Goal: Information Seeking & Learning: Learn about a topic

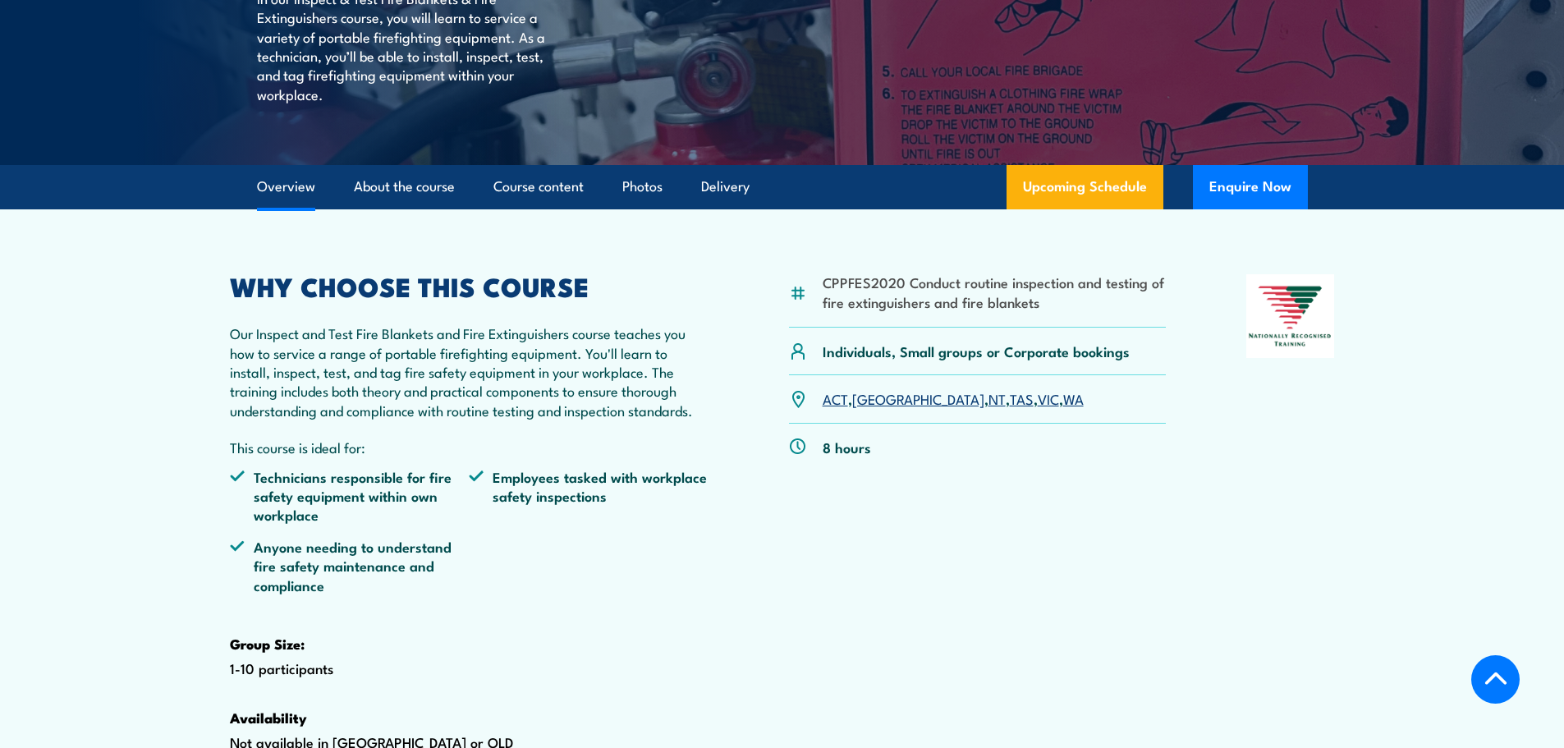
scroll to position [493, 0]
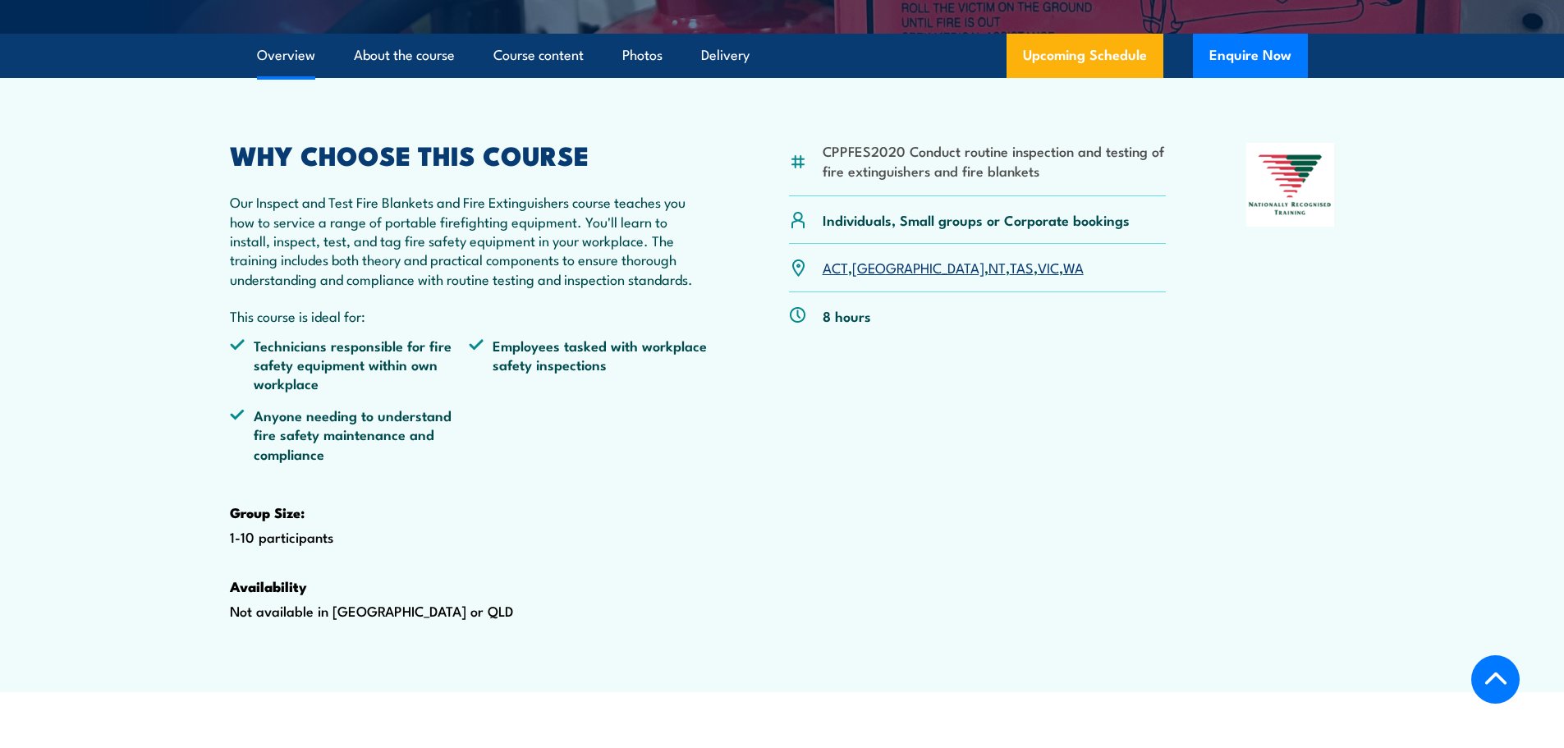
click at [1063, 277] on link "WA" at bounding box center [1073, 267] width 21 height 20
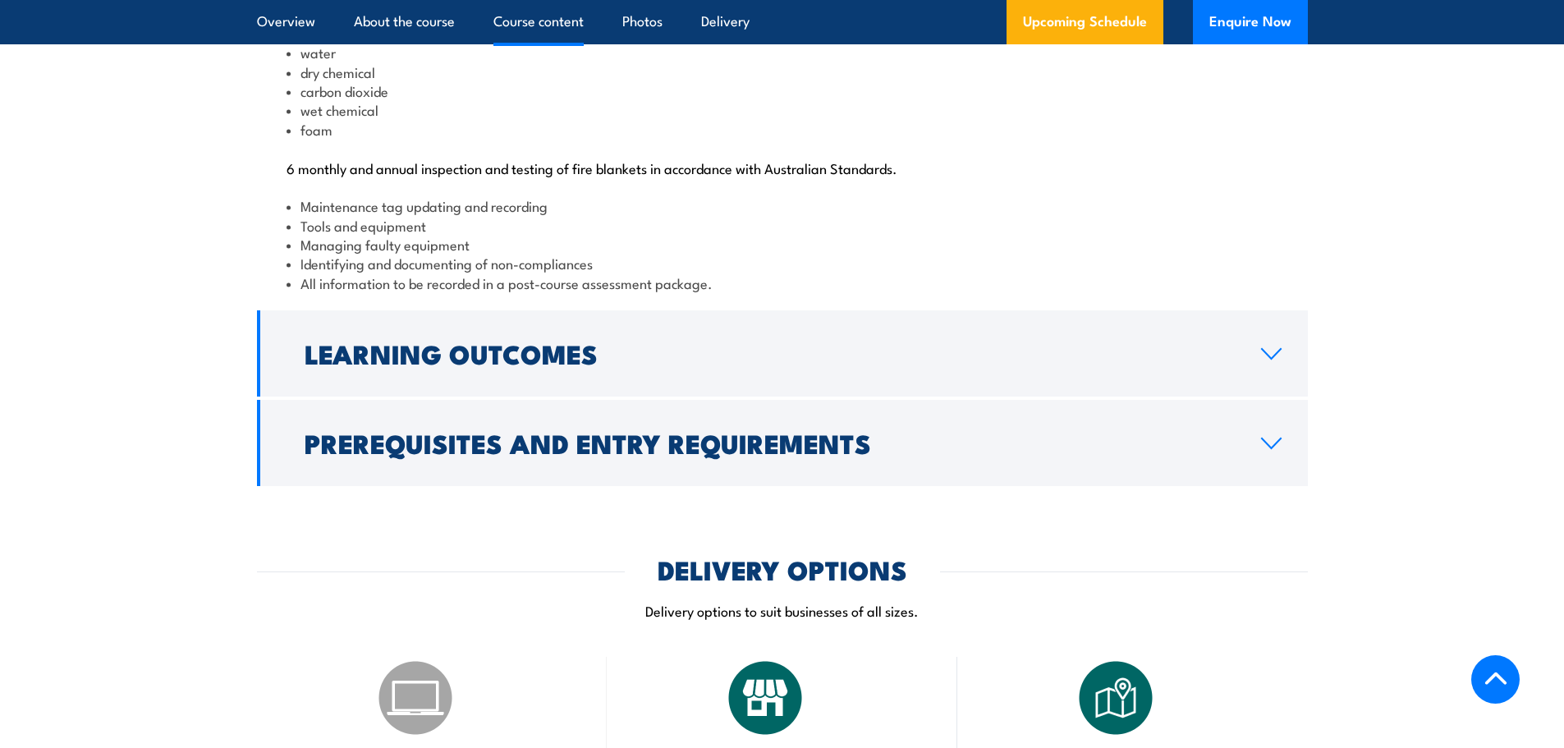
scroll to position [1818, 0]
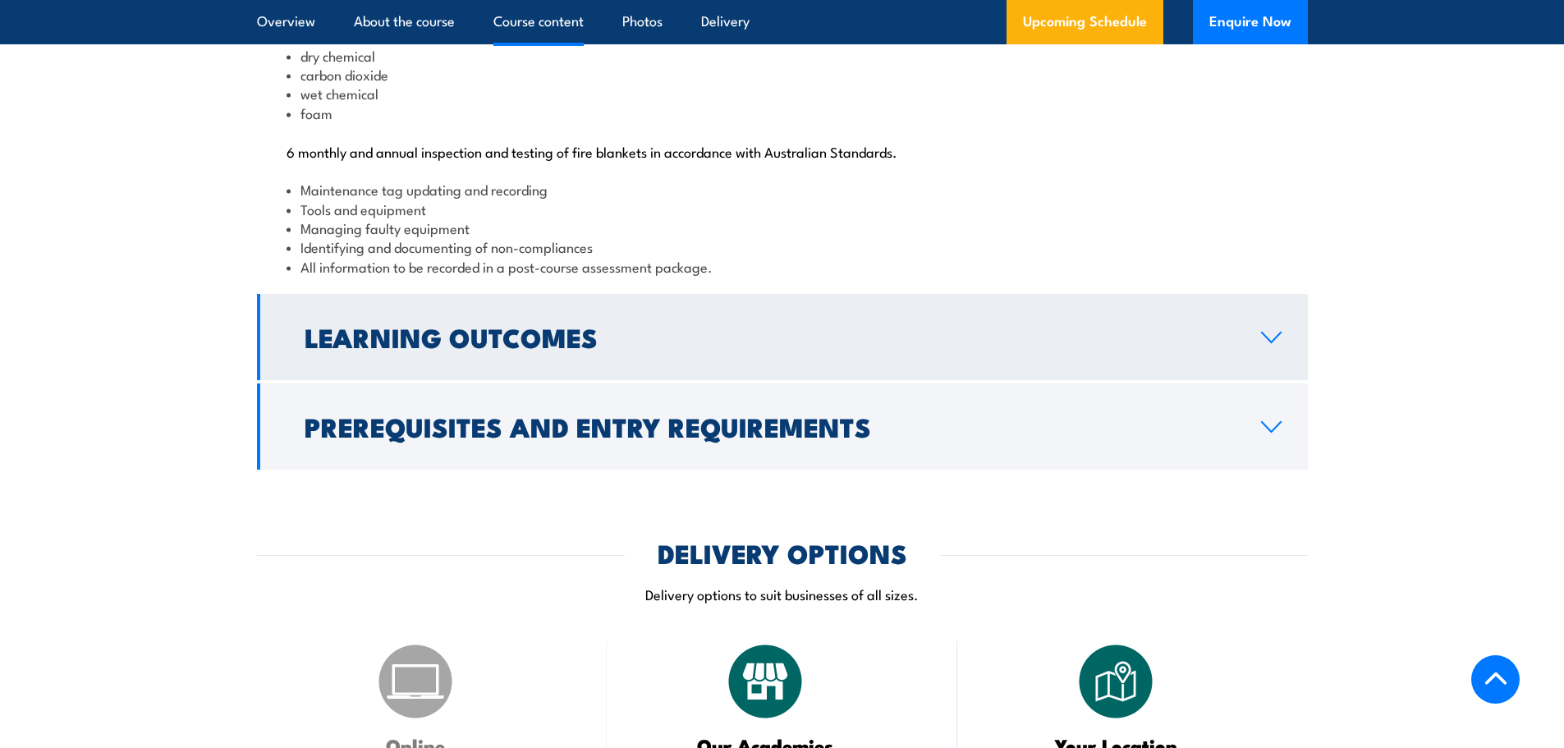
click at [1281, 344] on icon at bounding box center [1271, 337] width 22 height 13
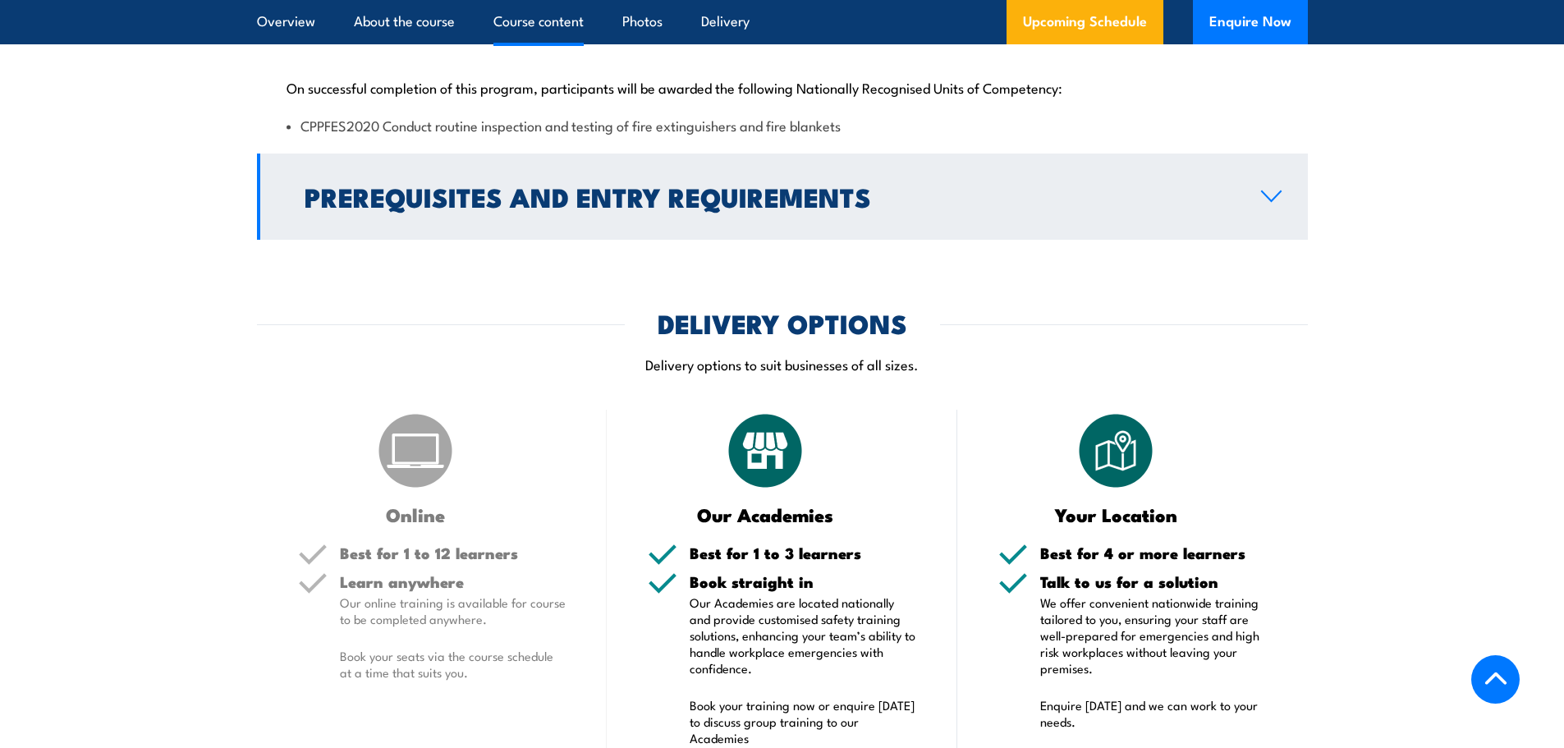
click at [1280, 203] on icon at bounding box center [1271, 196] width 22 height 13
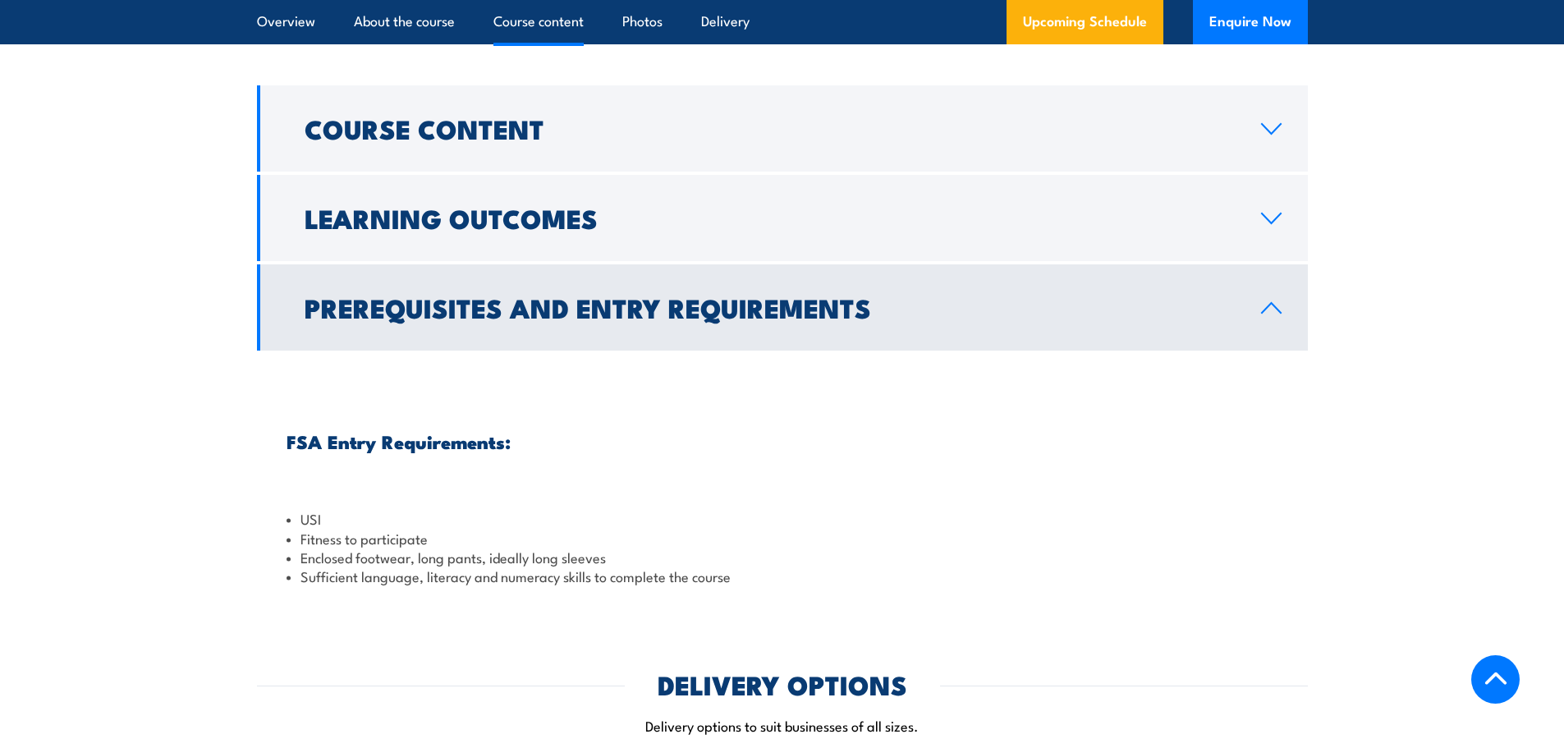
scroll to position [1572, 0]
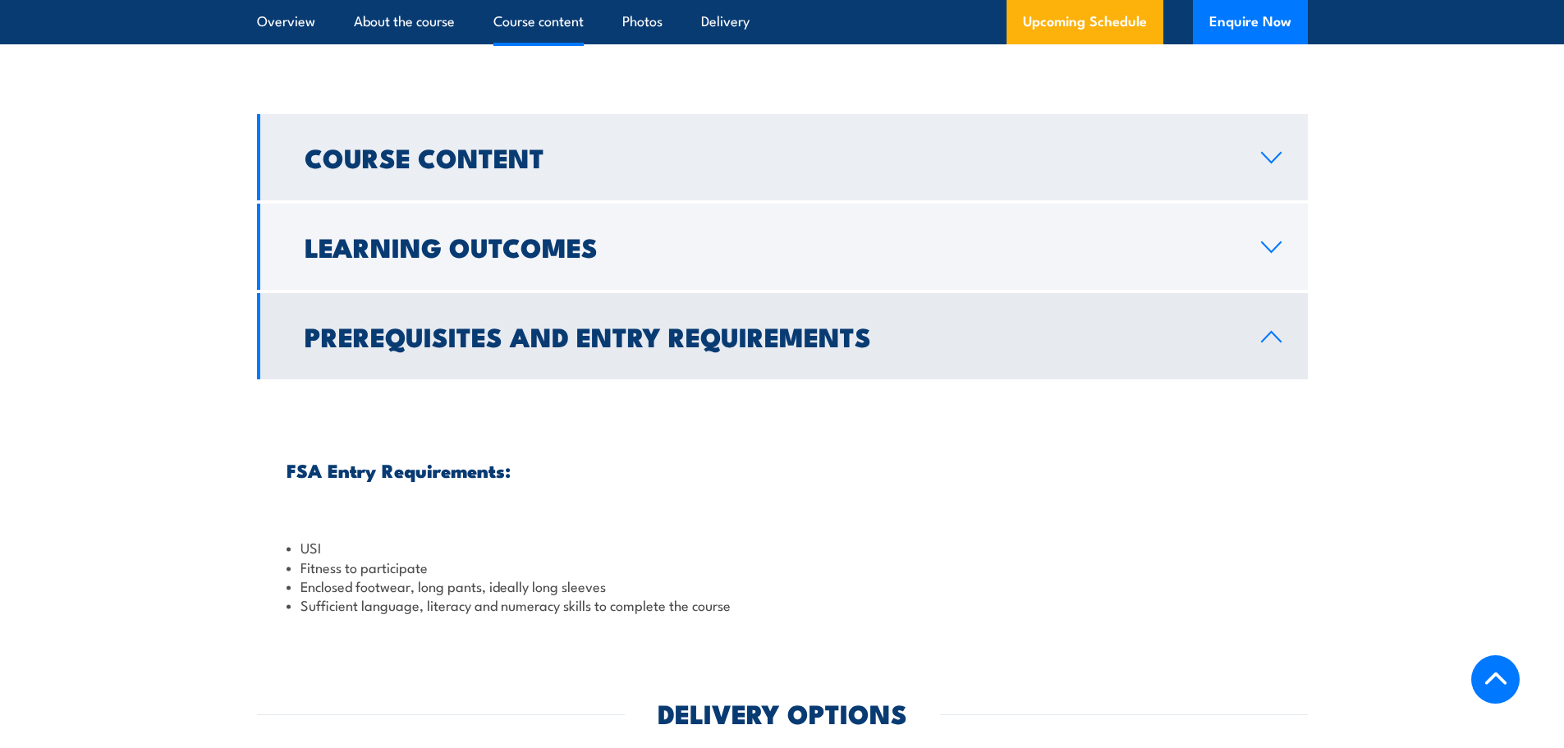
click at [897, 168] on h2 "Course Content" at bounding box center [770, 156] width 930 height 23
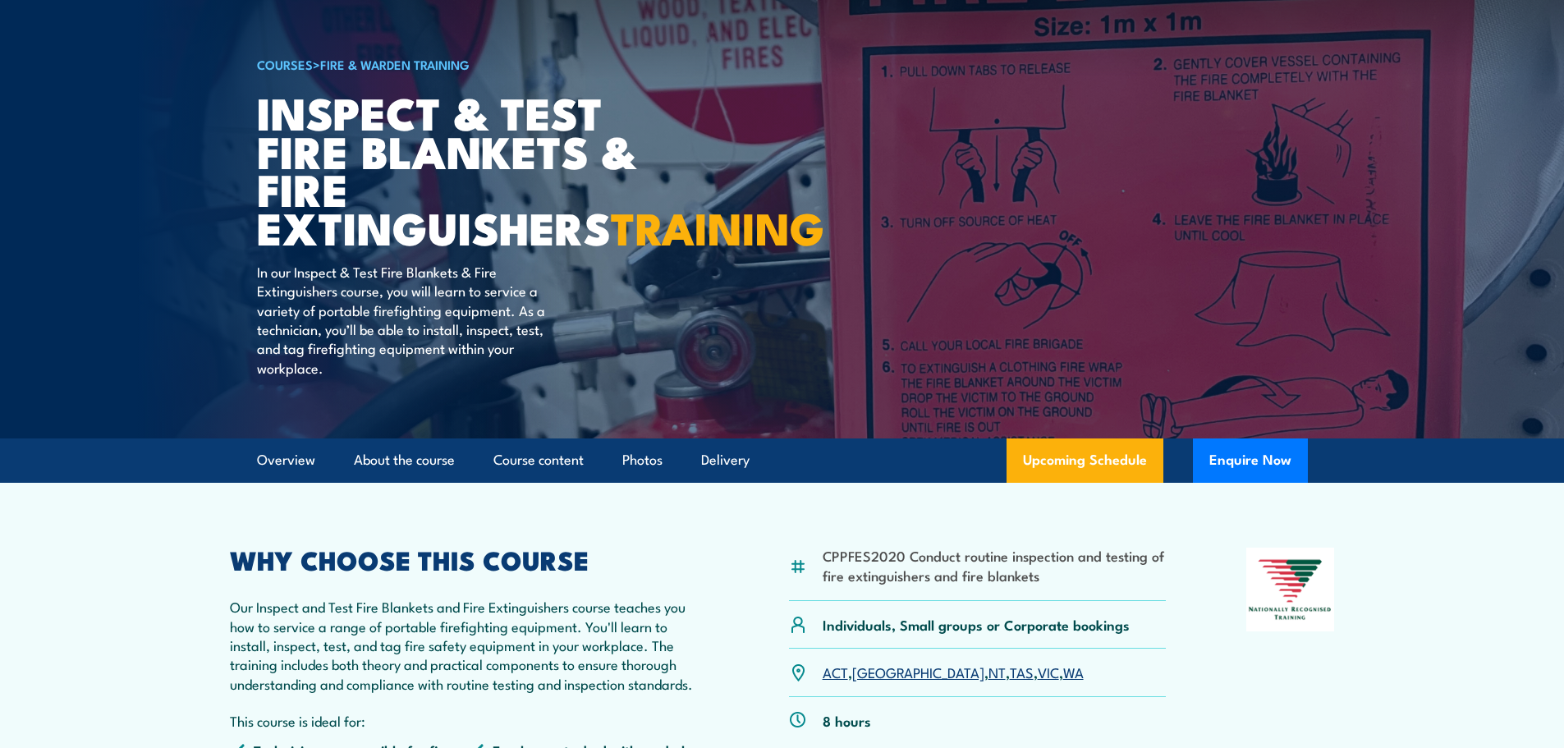
scroll to position [0, 0]
